Goal: Information Seeking & Learning: Learn about a topic

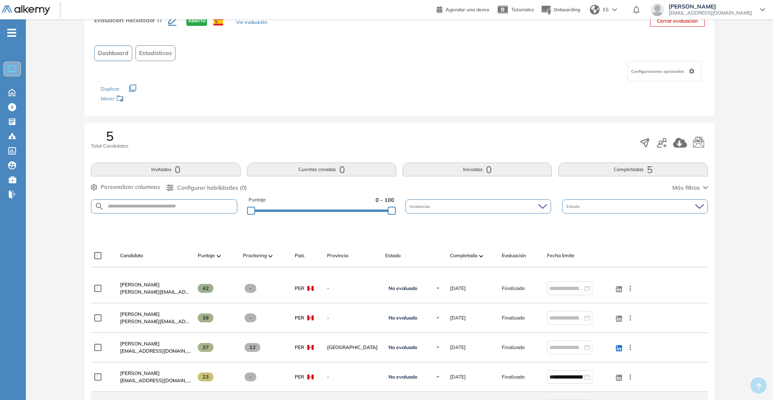
scroll to position [101, 0]
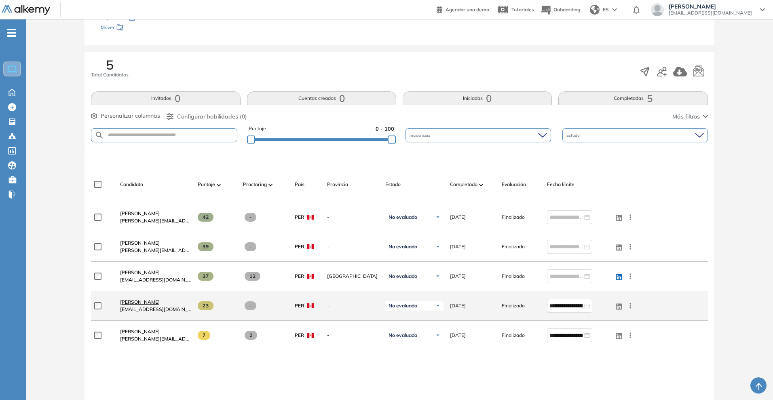
click at [154, 301] on span "[PERSON_NAME]" at bounding box center [140, 302] width 40 height 6
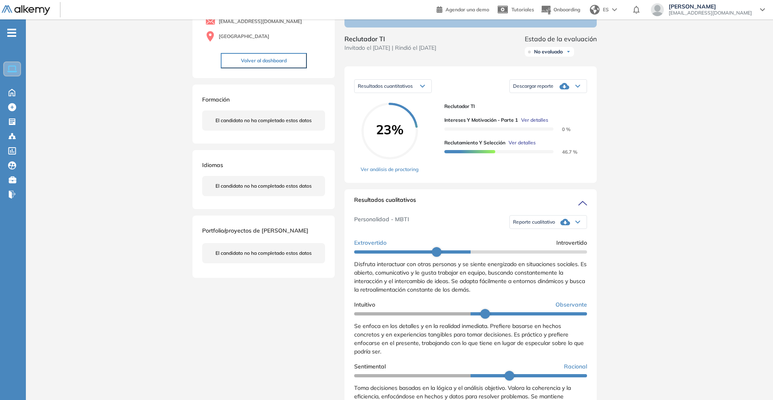
scroll to position [101, 0]
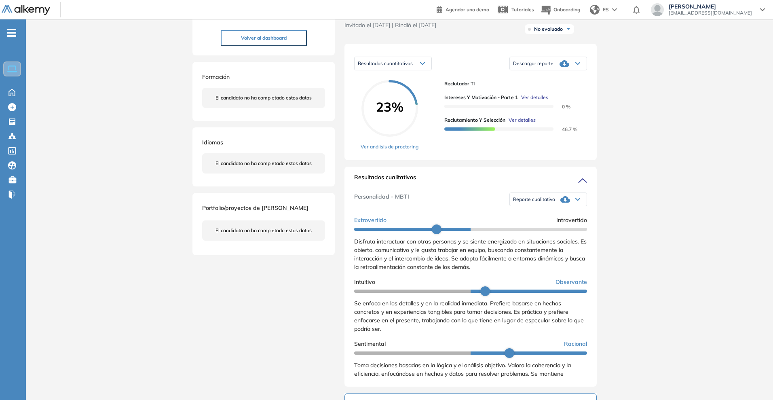
click at [394, 332] on span "Se enfoca en los detalles y en la realidad inmediata. Prefiere basarse en hecho…" at bounding box center [469, 316] width 230 height 33
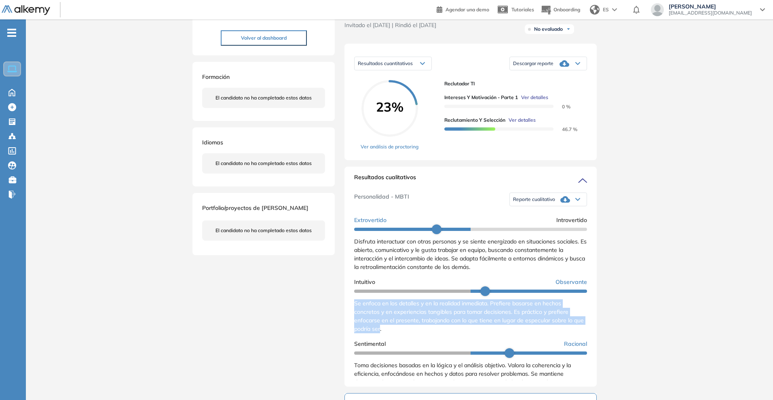
drag, startPoint x: 392, startPoint y: 337, endPoint x: 354, endPoint y: 311, distance: 46.3
click at [354, 311] on div "Resultados cualitativos Personalidad - MBTI Reporte cualitativo Reporte con Afi…" at bounding box center [471, 277] width 252 height 220
copy span "Se enfoca en los detalles y en la realidad inmediata. Prefiere basarse en hecho…"
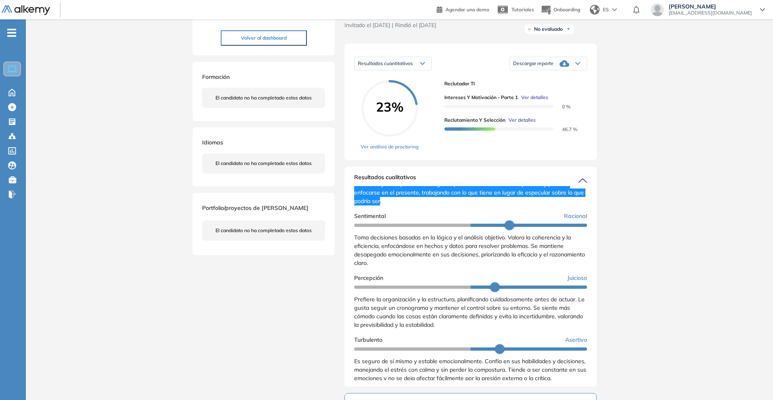
scroll to position [142, 0]
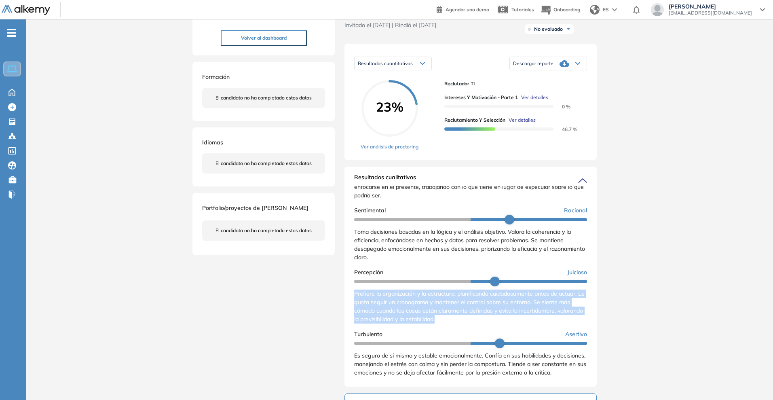
drag, startPoint x: 470, startPoint y: 320, endPoint x: 353, endPoint y: 287, distance: 121.8
click at [353, 287] on div "Resultados cualitativos Personalidad - MBTI Reporte cualitativo Reporte con Afi…" at bounding box center [471, 277] width 252 height 220
copy span "Prefiere la organización y la estructura, planificando cuidadosamente antes de …"
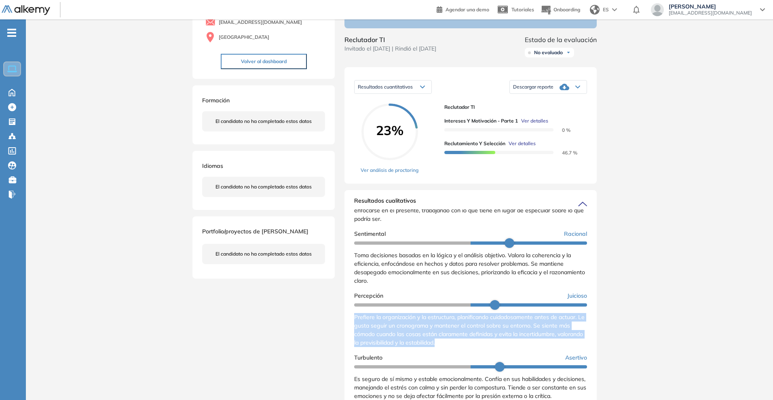
scroll to position [0, 0]
